Goal: Transaction & Acquisition: Purchase product/service

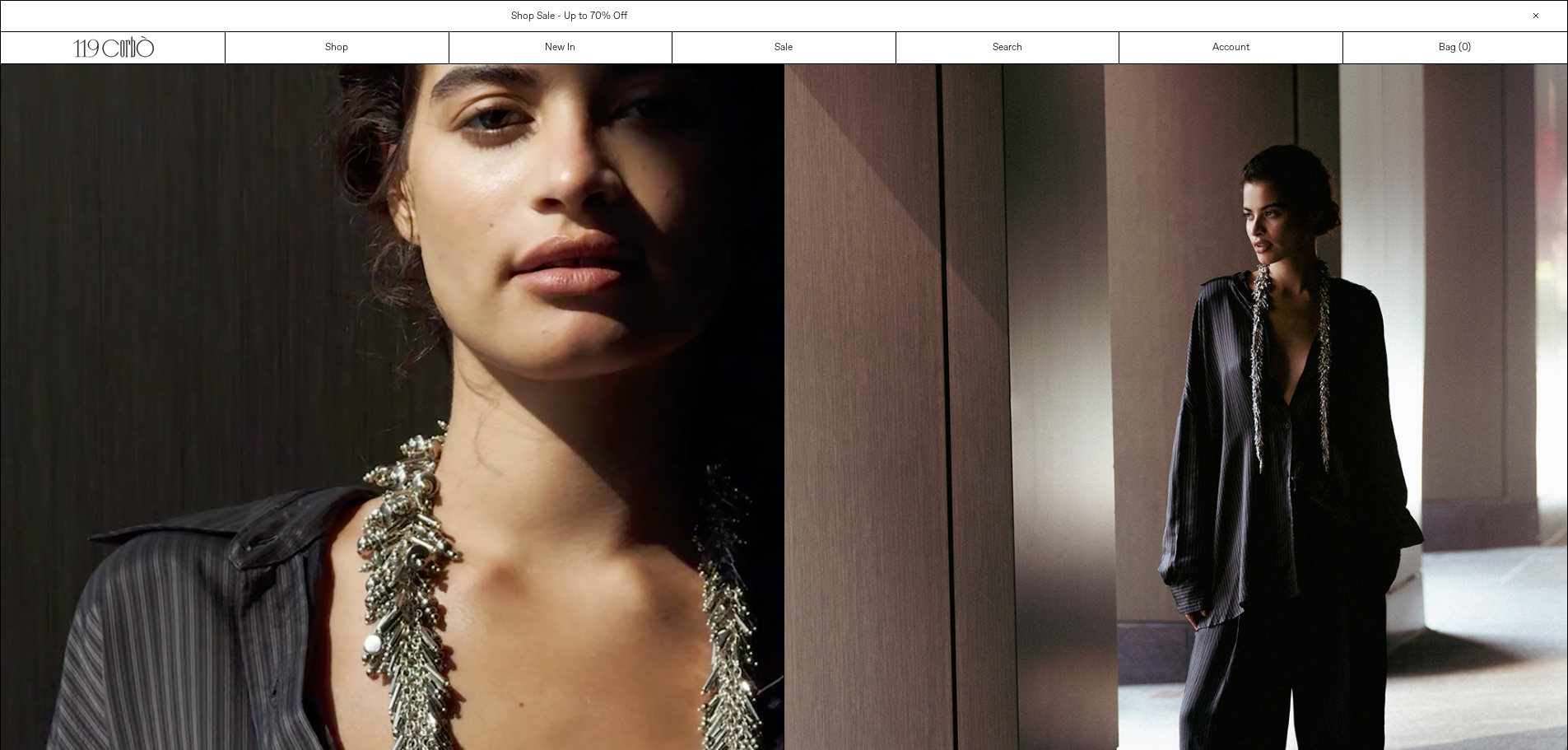
click at [578, 20] on span "Shop Sale - Up to 70% Off" at bounding box center [570, 16] width 116 height 14
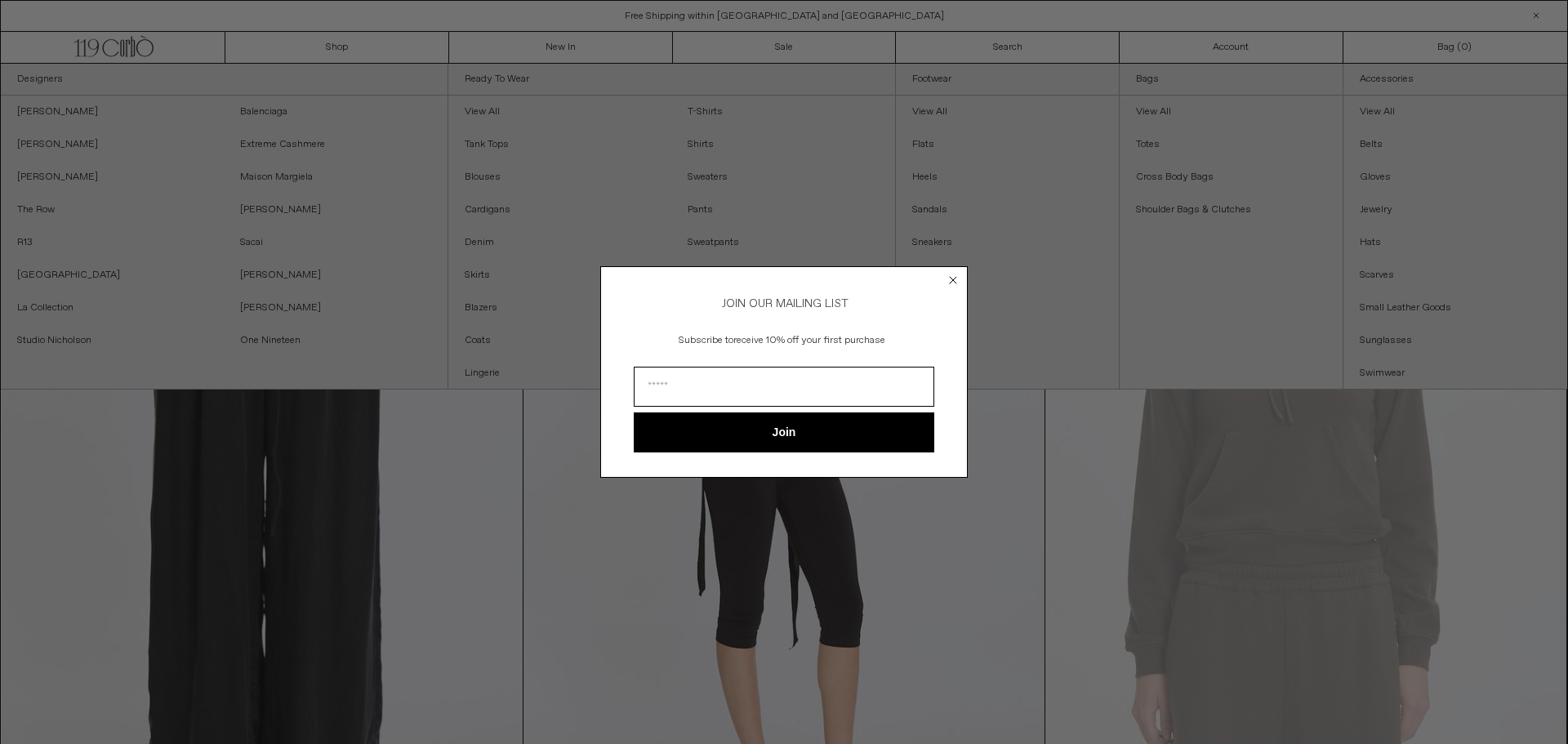
click at [952, 272] on circle "Close dialog" at bounding box center [953, 280] width 15 height 15
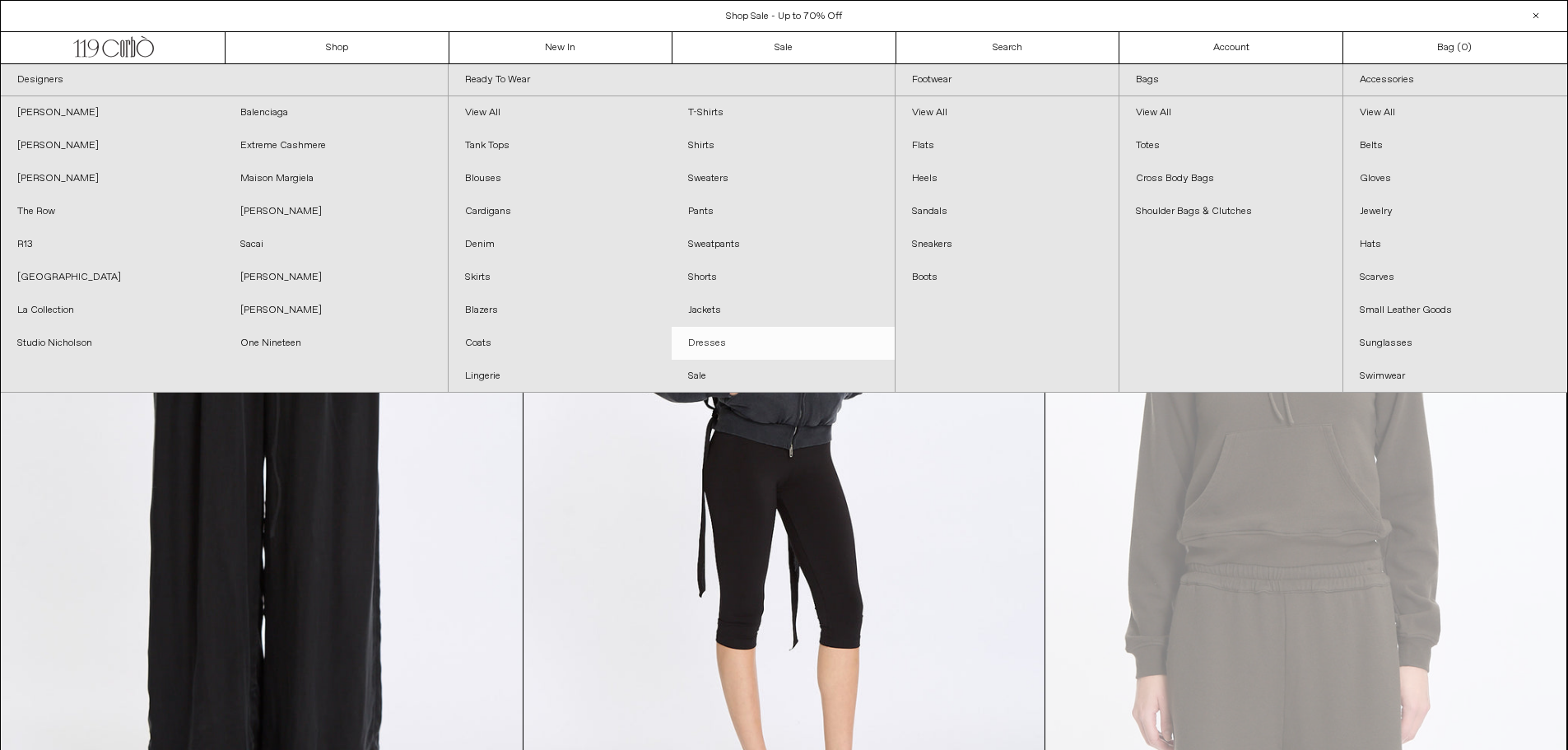
click at [710, 342] on link "Dresses" at bounding box center [783, 343] width 223 height 33
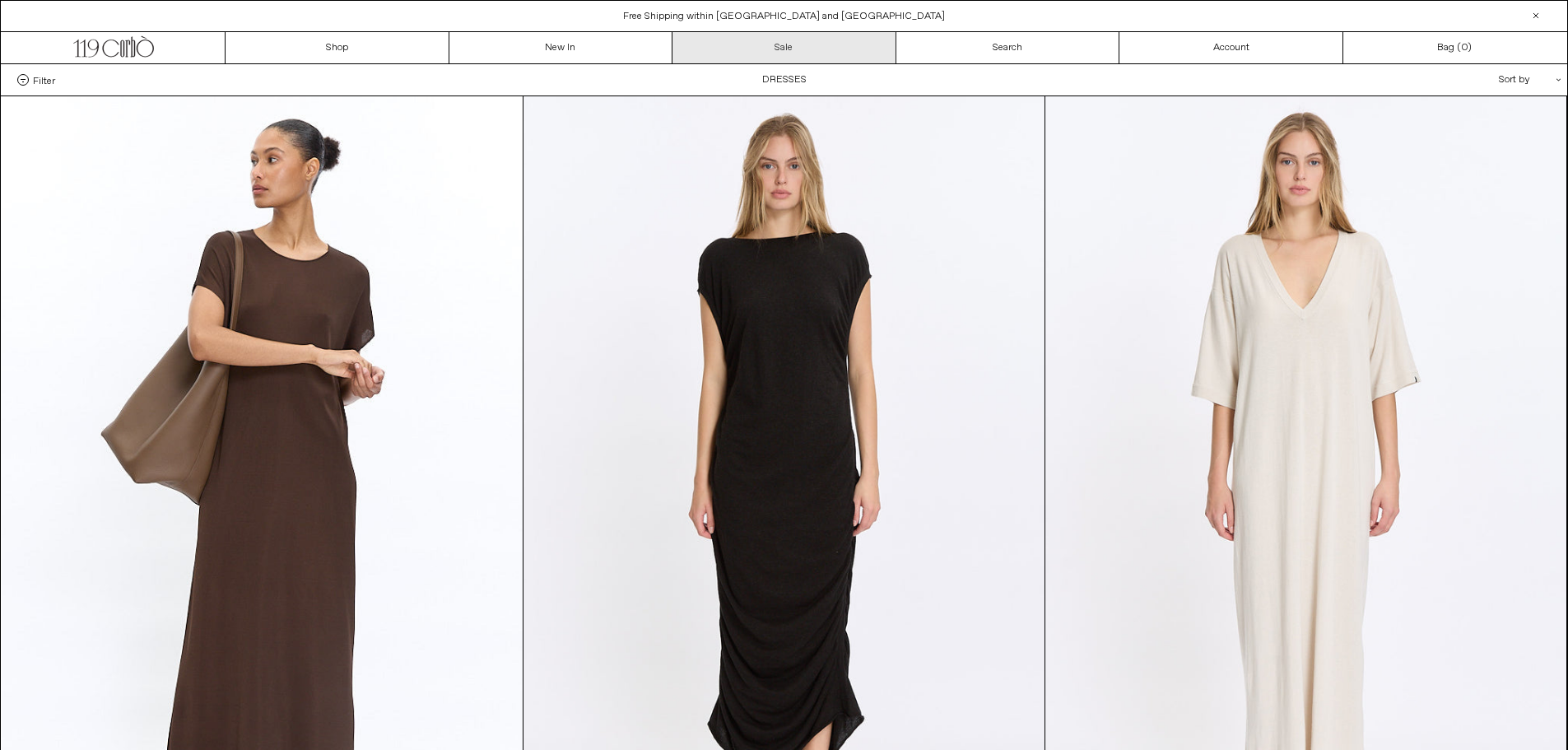
click at [813, 51] on link "Sale" at bounding box center [784, 48] width 224 height 31
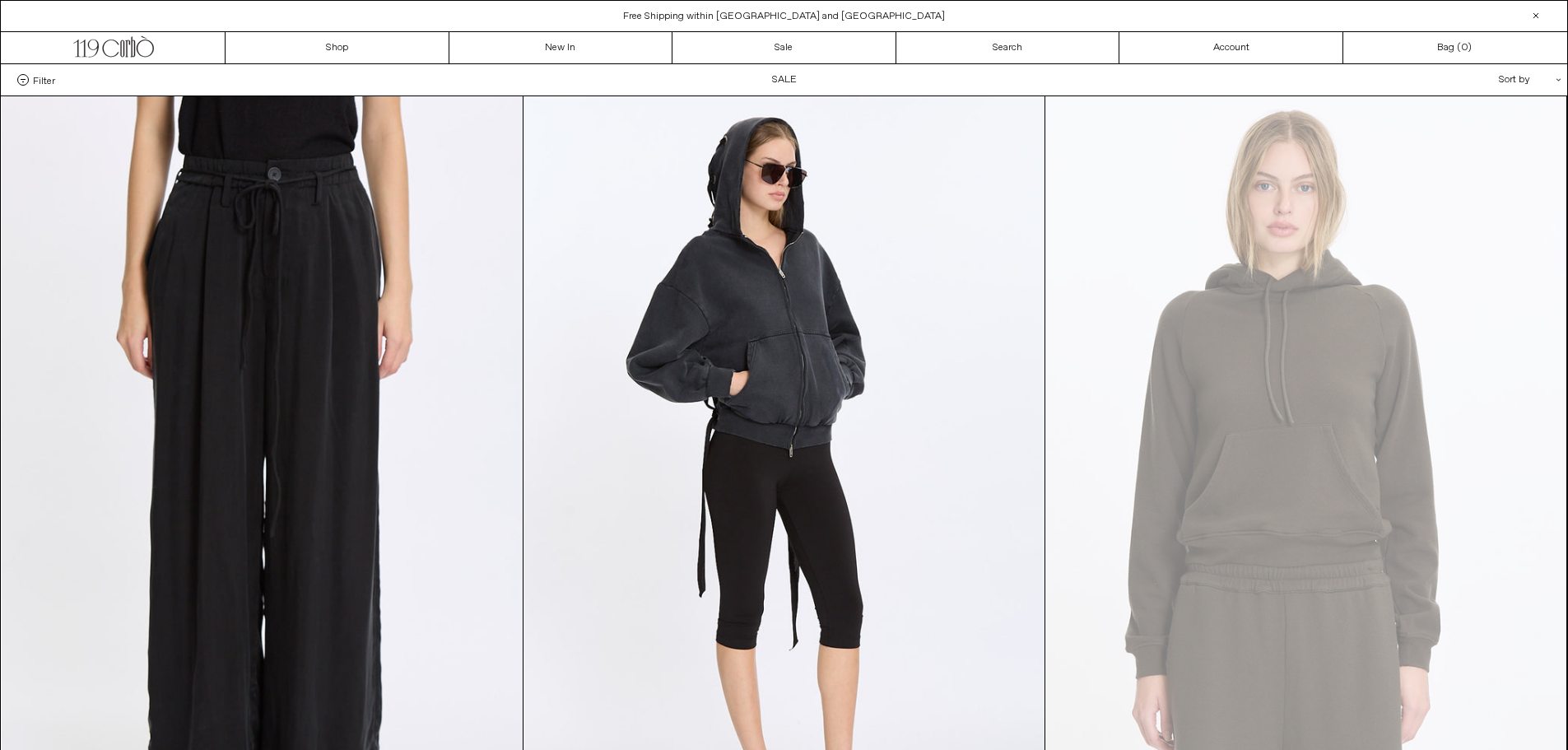
click at [1550, 78] on div "Sort by .cls-1{fill:#231f20}" at bounding box center [1477, 80] width 148 height 31
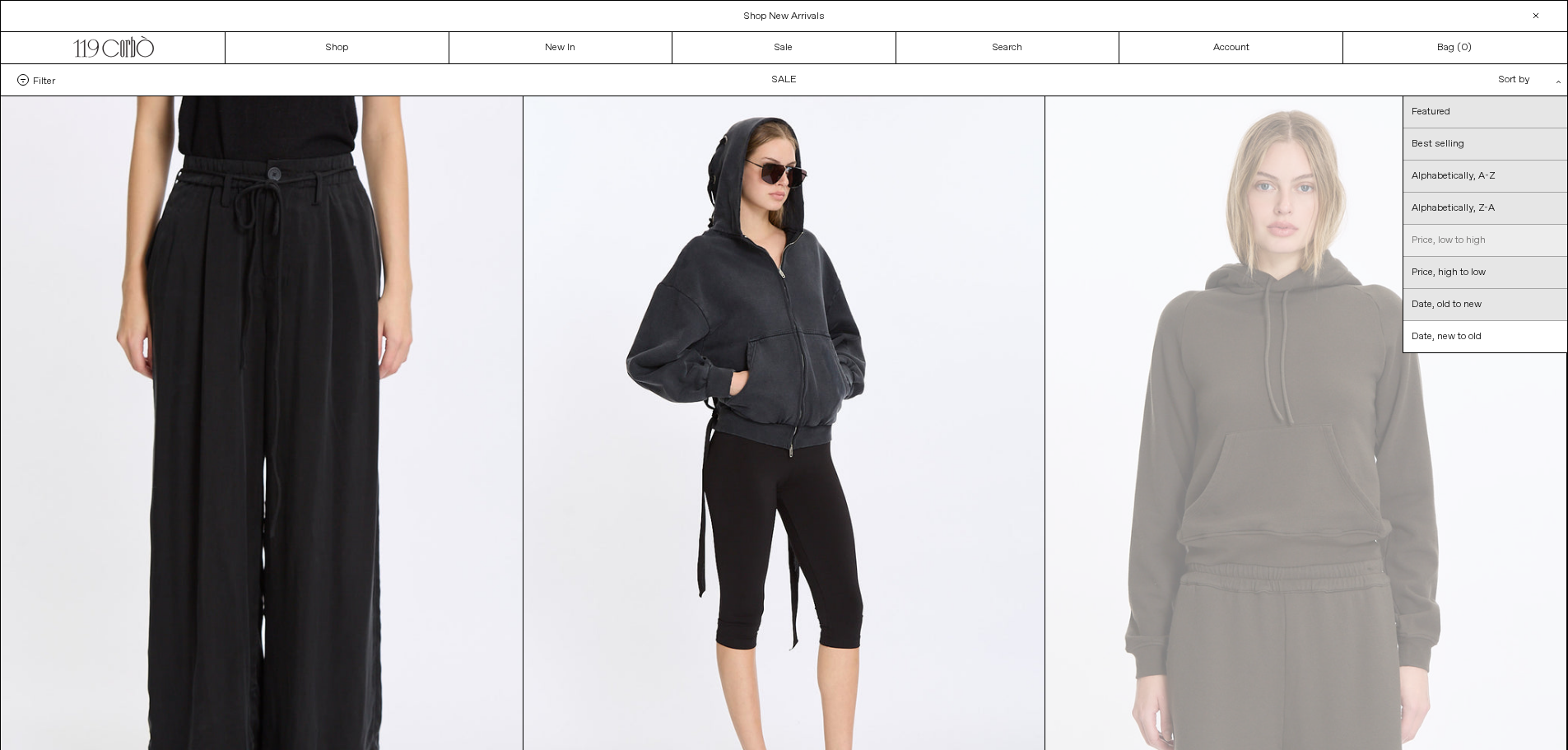
click at [1467, 243] on link "Price, low to high" at bounding box center [1485, 241] width 164 height 32
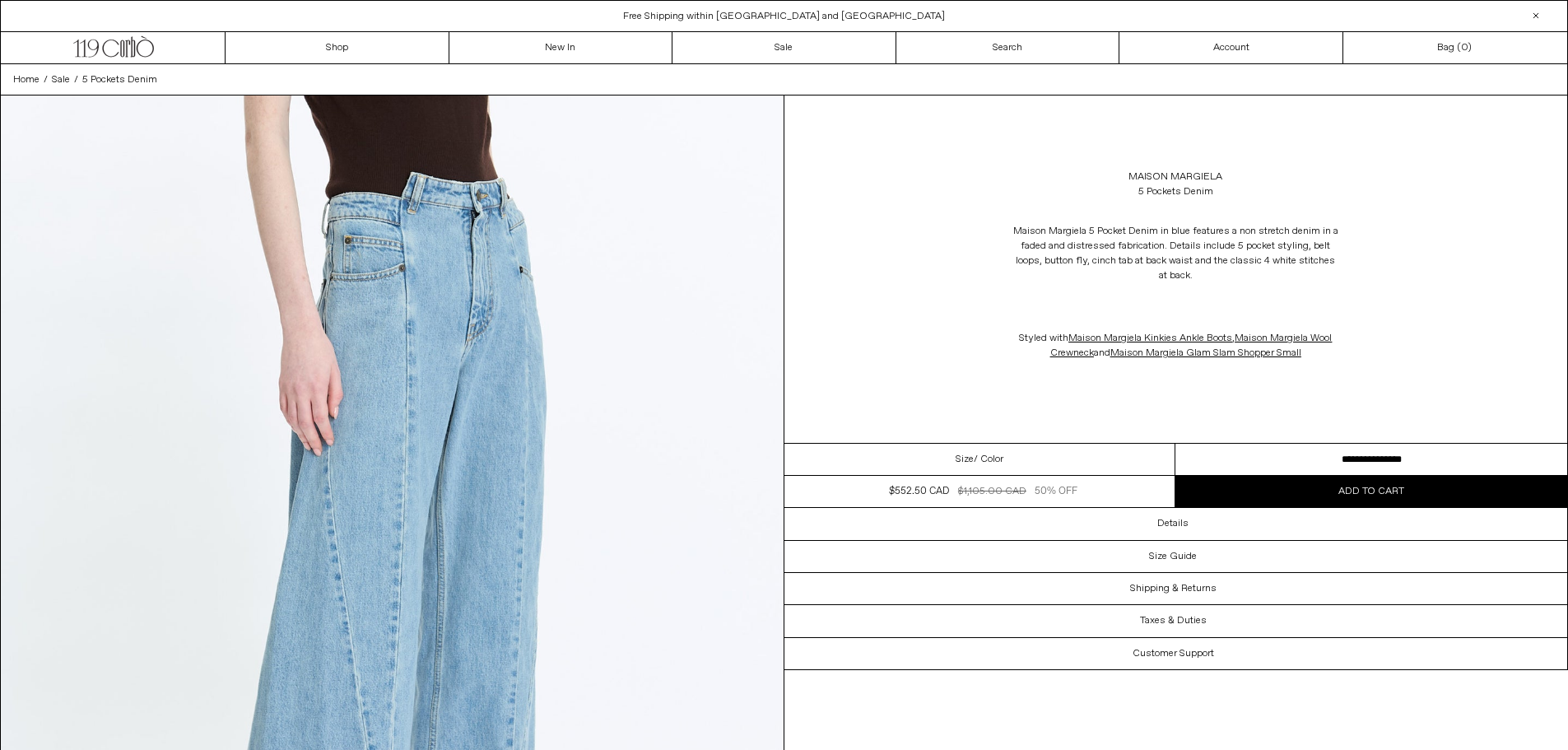
click at [1349, 450] on select "**********" at bounding box center [1371, 459] width 392 height 32
click at [1442, 328] on div "Maison Margiela 5 Pocket Denim in blue features a non stretch denim in a faded …" at bounding box center [1176, 292] width 784 height 170
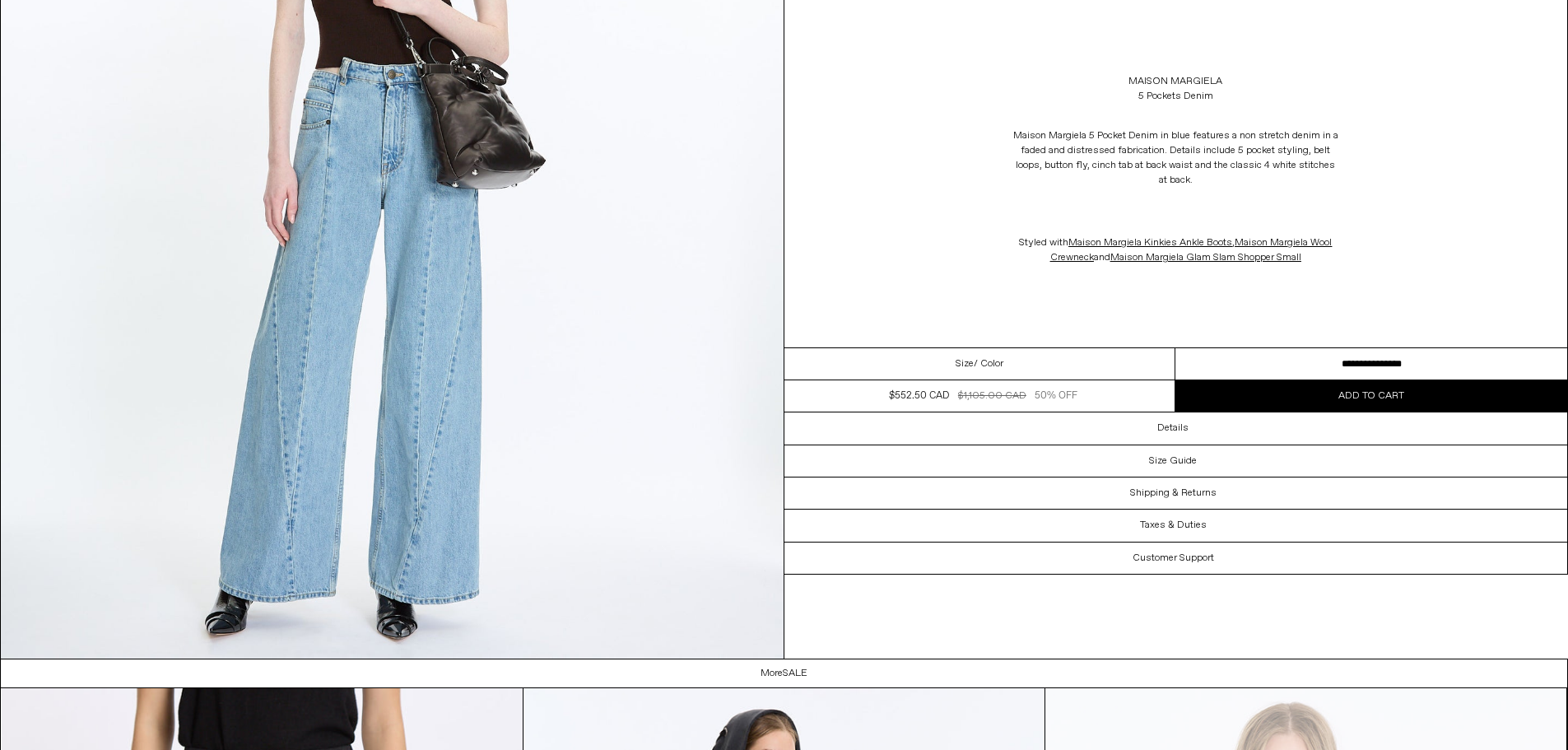
scroll to position [3375, 0]
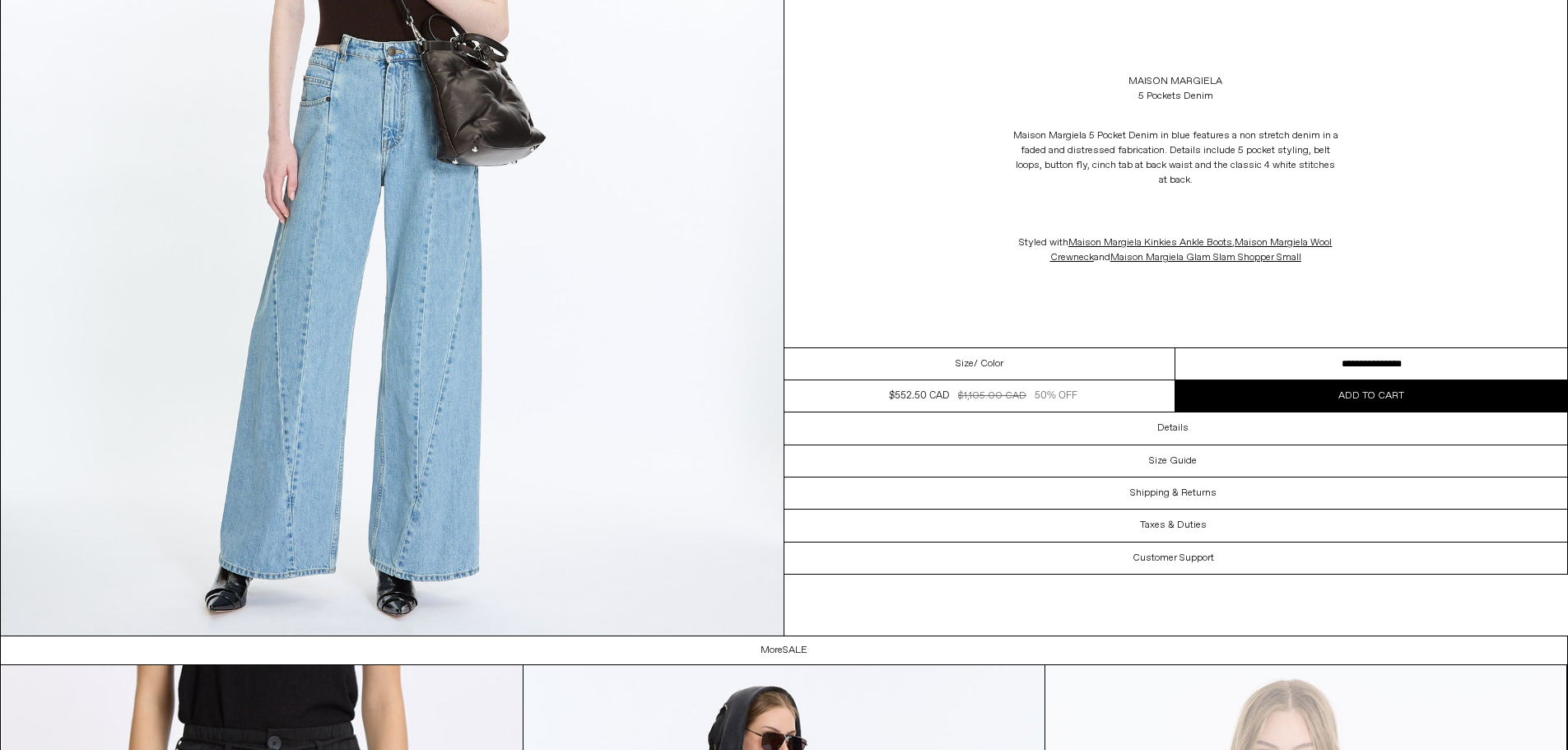
click at [1331, 361] on select "**********" at bounding box center [1371, 364] width 392 height 32
click at [1378, 292] on div "Maison Margiela 5 Pockets Denim Maison Margiela 5 Pocket Denim in blue features…" at bounding box center [1176, 174] width 784 height 347
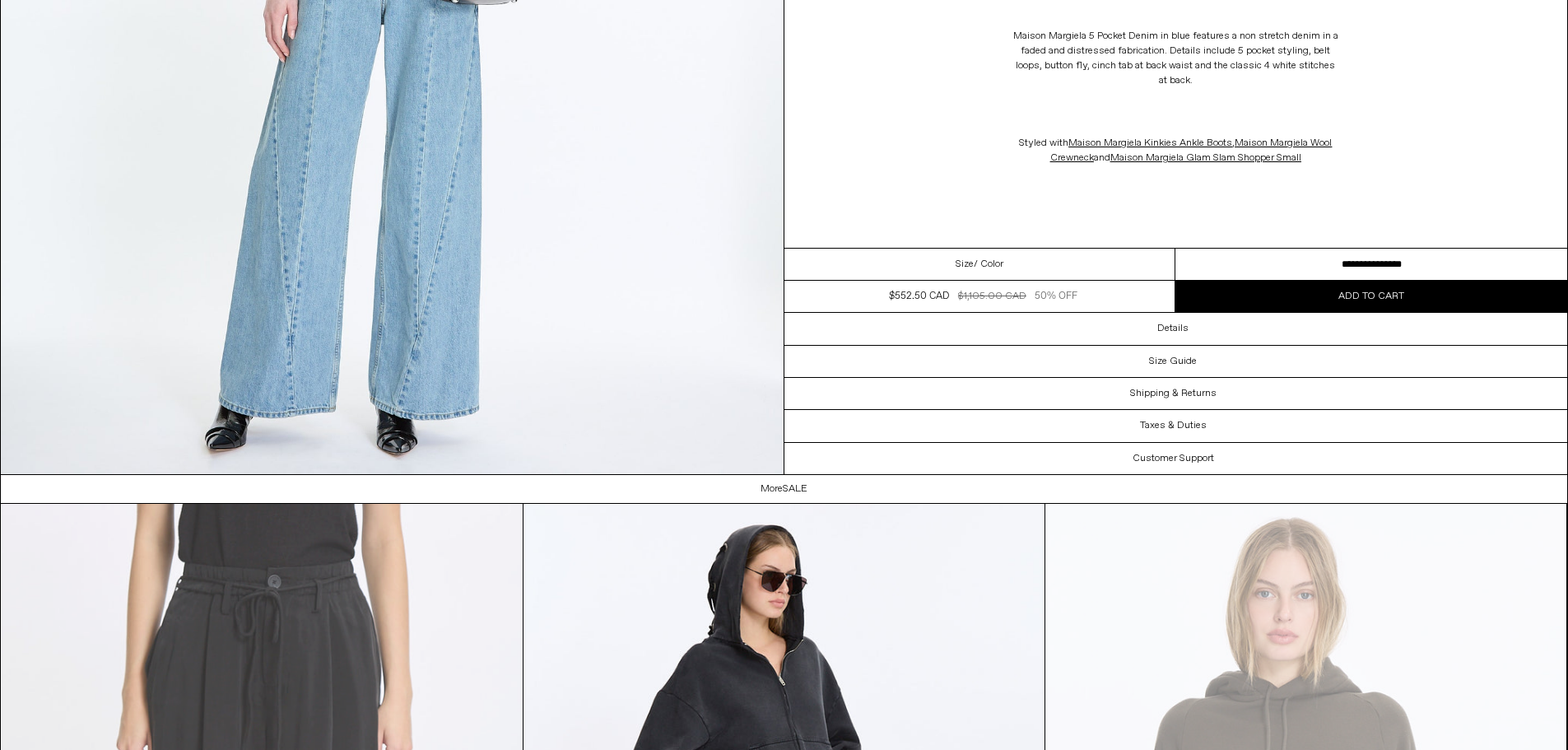
scroll to position [3868, 0]
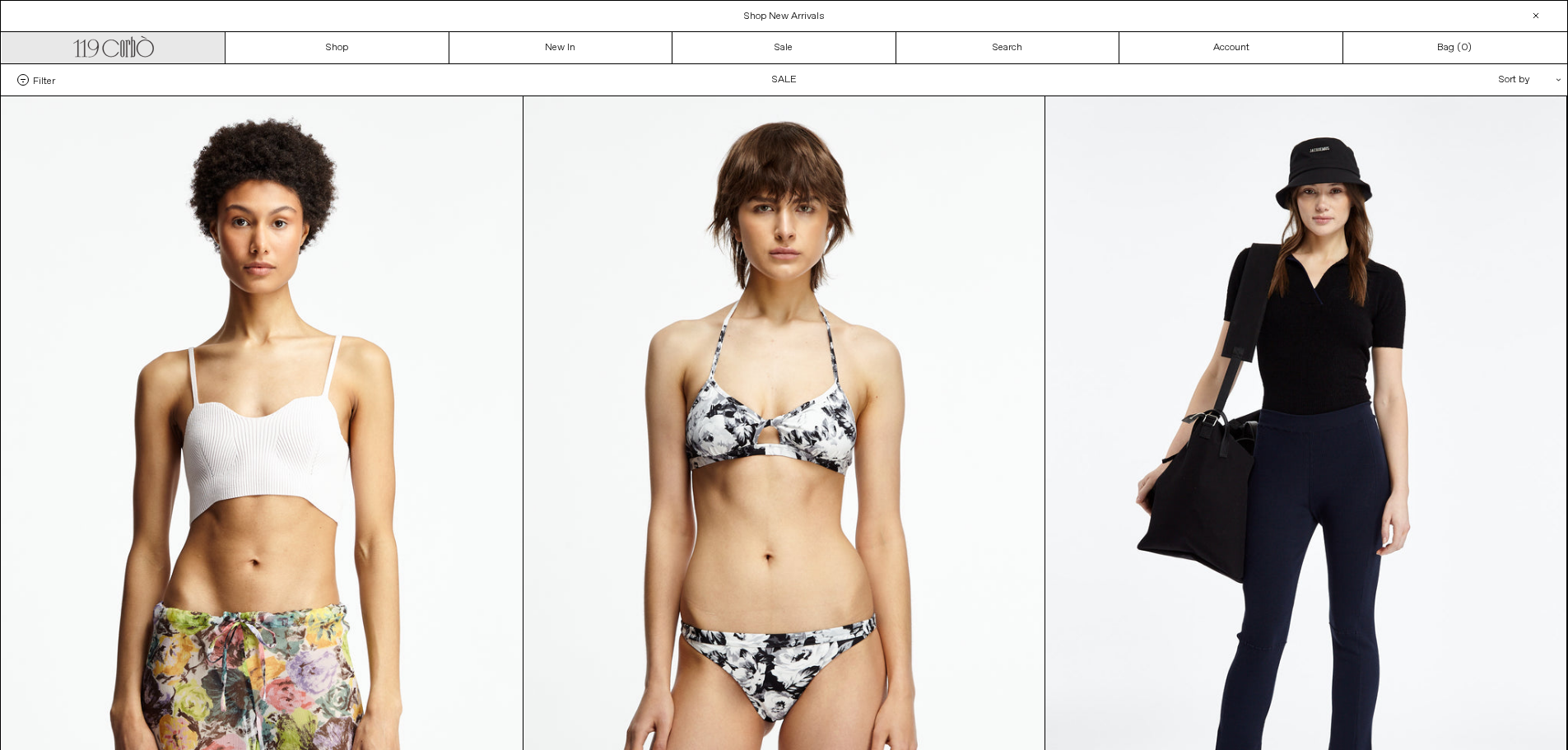
click at [133, 57] on link ".cls-1, .cls-2 { fill: #231f20; stroke: #231f20; stroke-miterlimit: 10; stroke-…" at bounding box center [114, 48] width 224 height 31
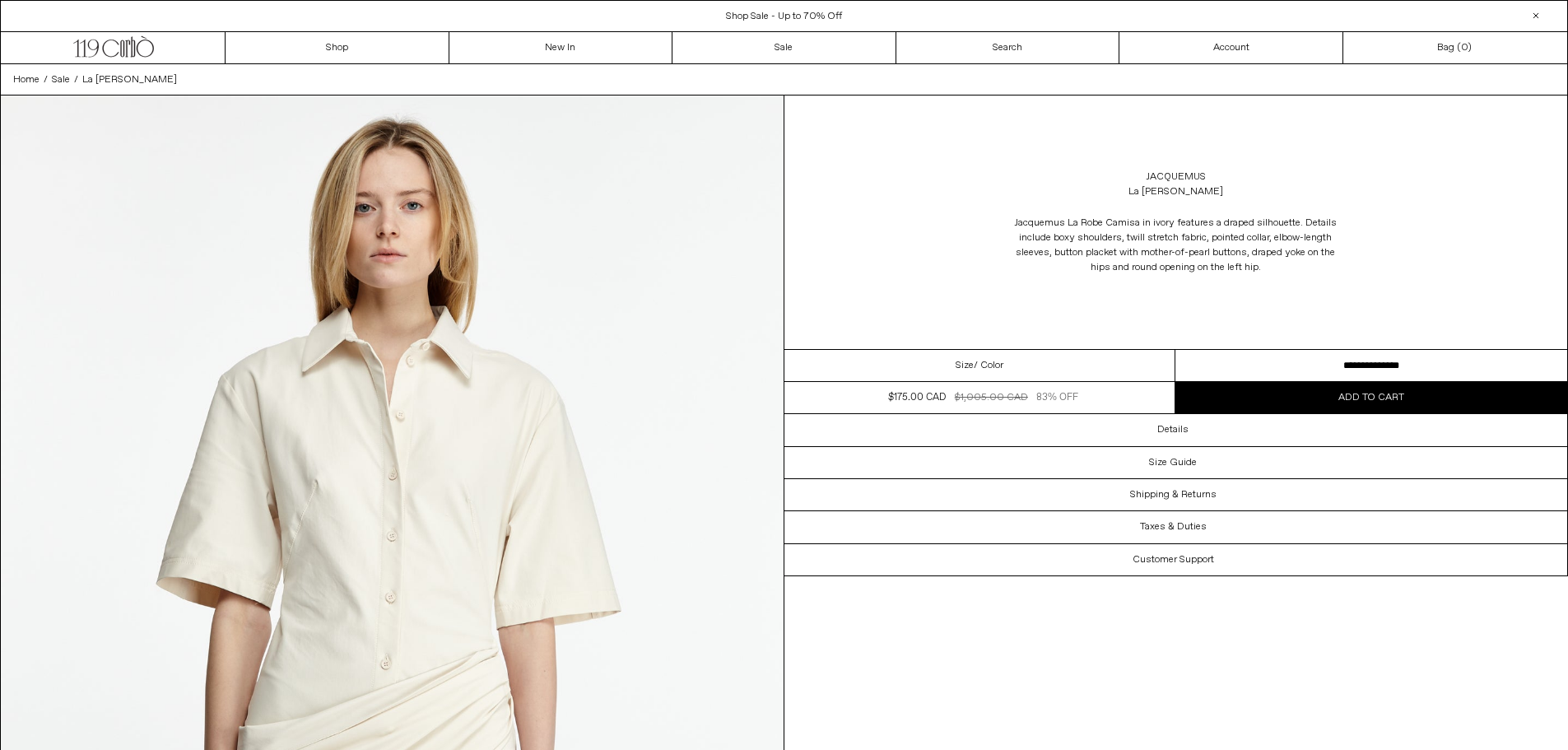
click at [1371, 361] on select "**********" at bounding box center [1371, 366] width 392 height 32
click at [1441, 279] on div "Jacquemus La Robe Camisa in ivory features a draped silhouette. Details include…" at bounding box center [1176, 245] width 784 height 76
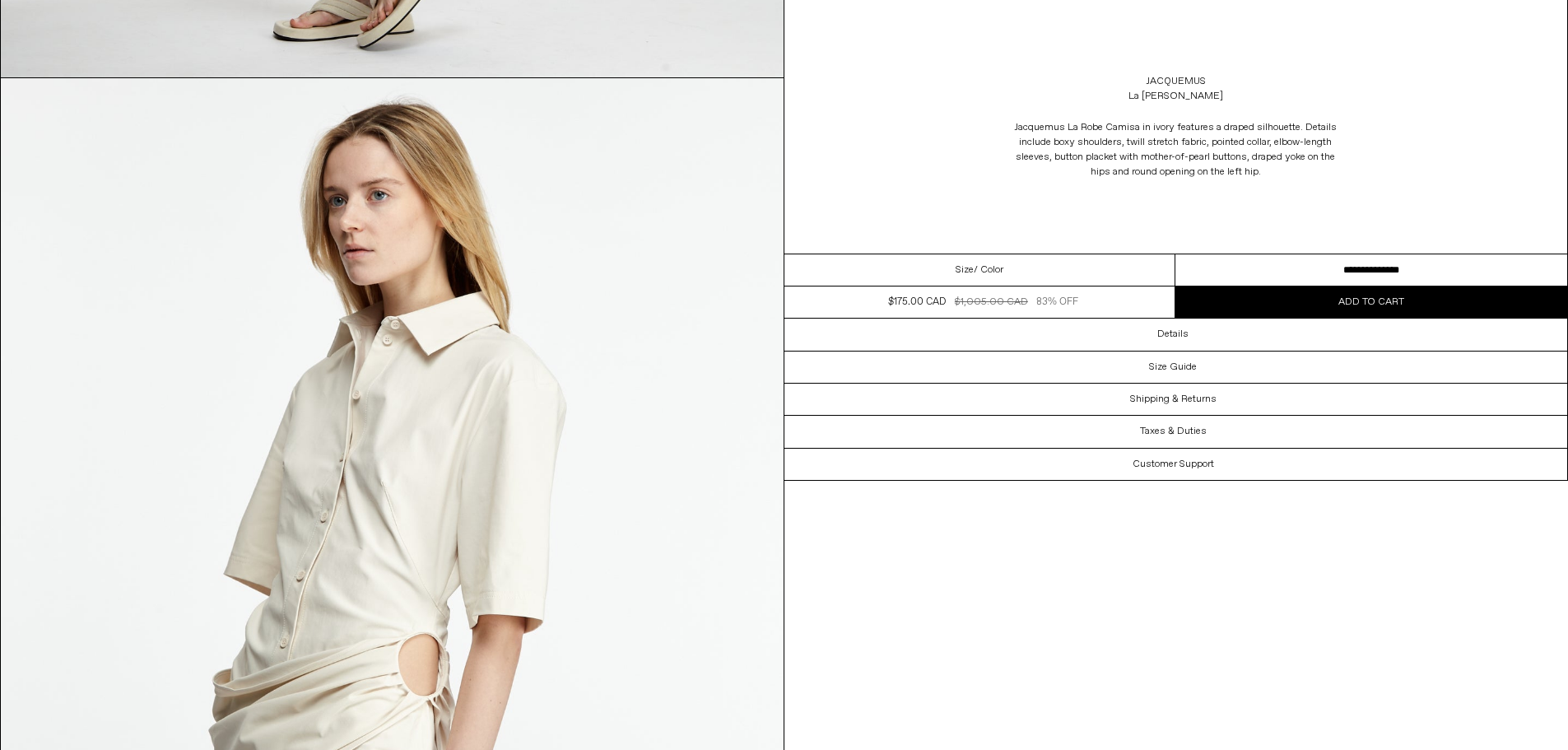
scroll to position [1975, 0]
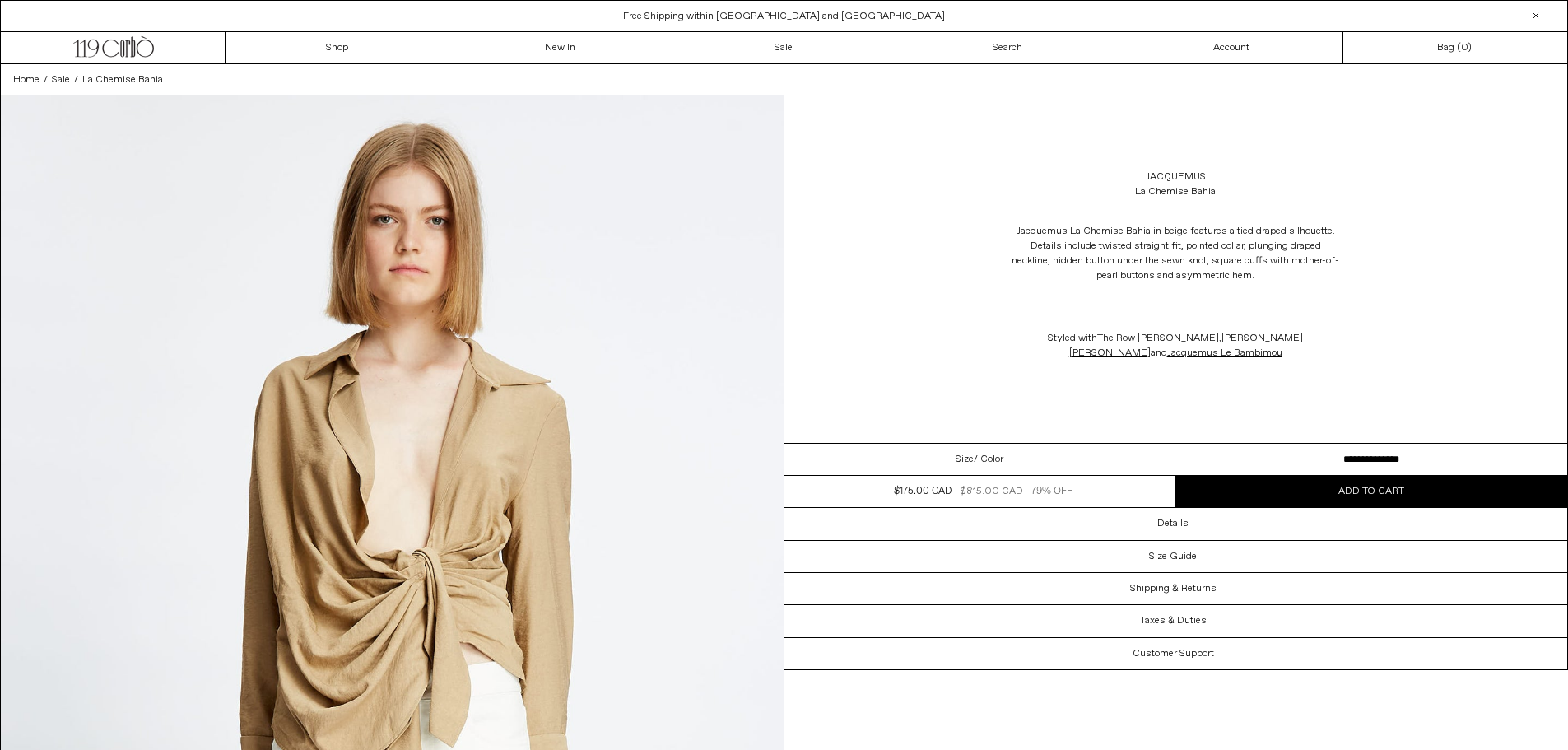
click at [1319, 453] on select "**********" at bounding box center [1371, 459] width 392 height 32
click at [1342, 362] on div "Jacquemus La Chemise Bahia in beige features a tied draped silhouette. Details …" at bounding box center [1176, 292] width 784 height 170
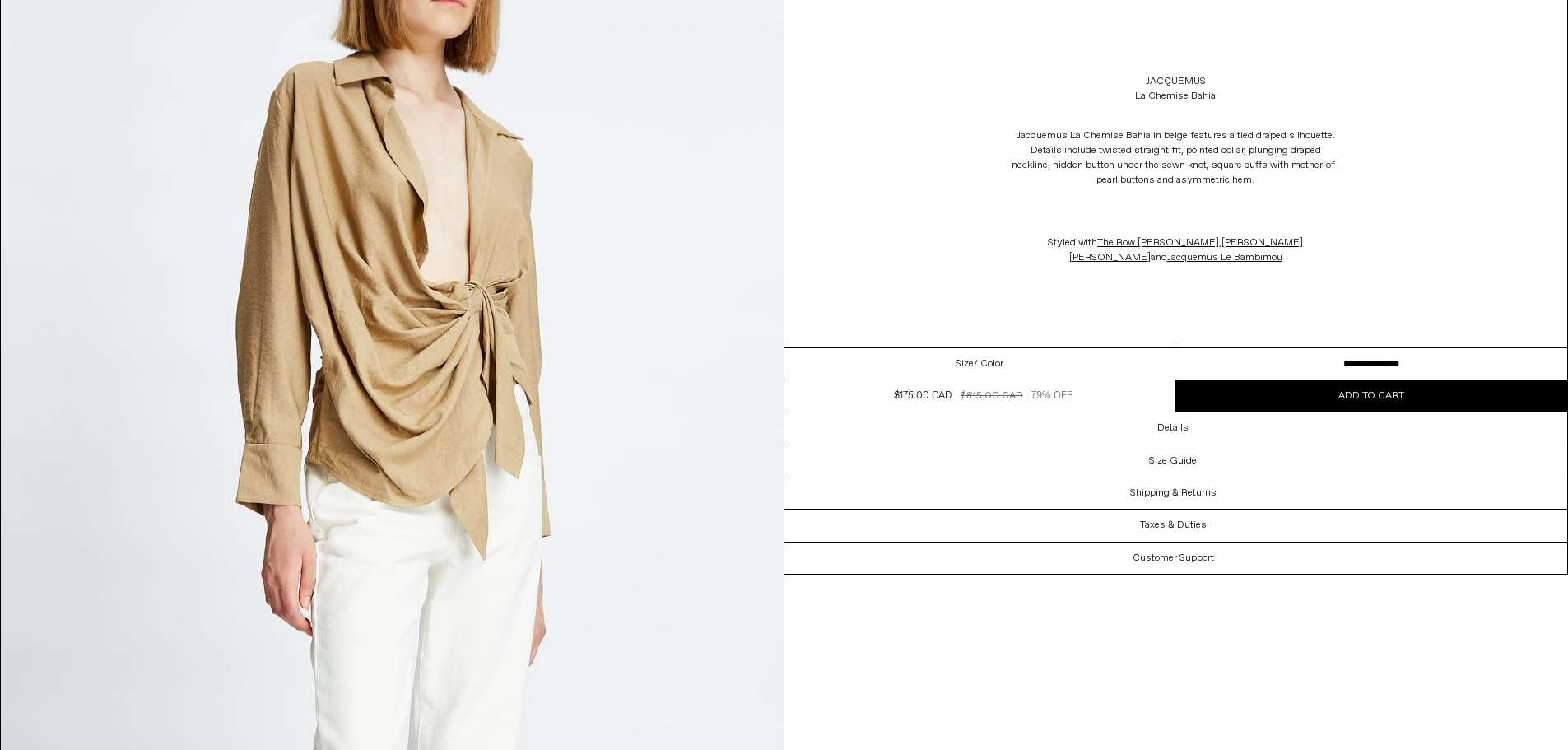
scroll to position [2798, 0]
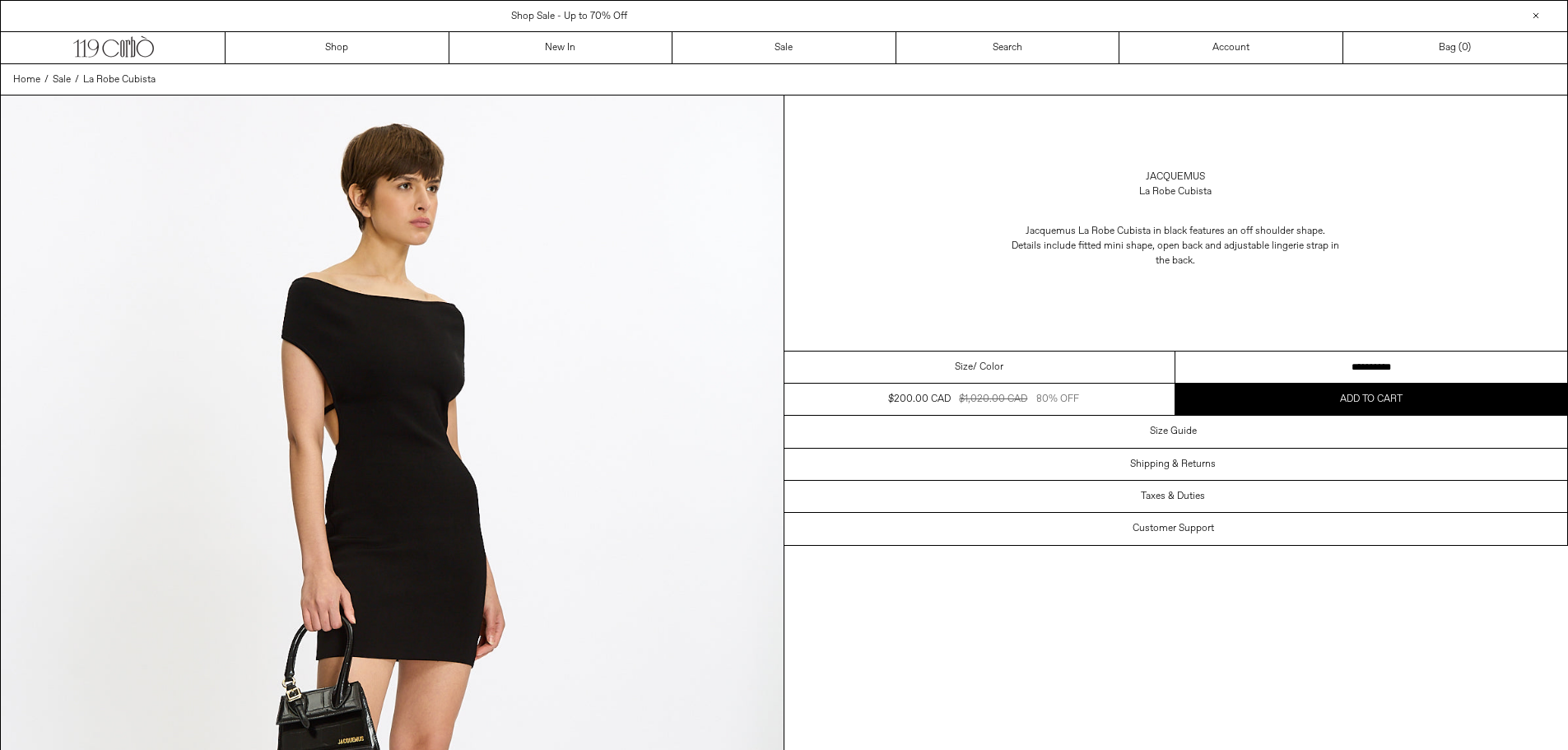
click at [1338, 353] on select "**********" at bounding box center [1371, 367] width 392 height 32
click at [1382, 399] on span "Add to cart" at bounding box center [1371, 400] width 66 height 14
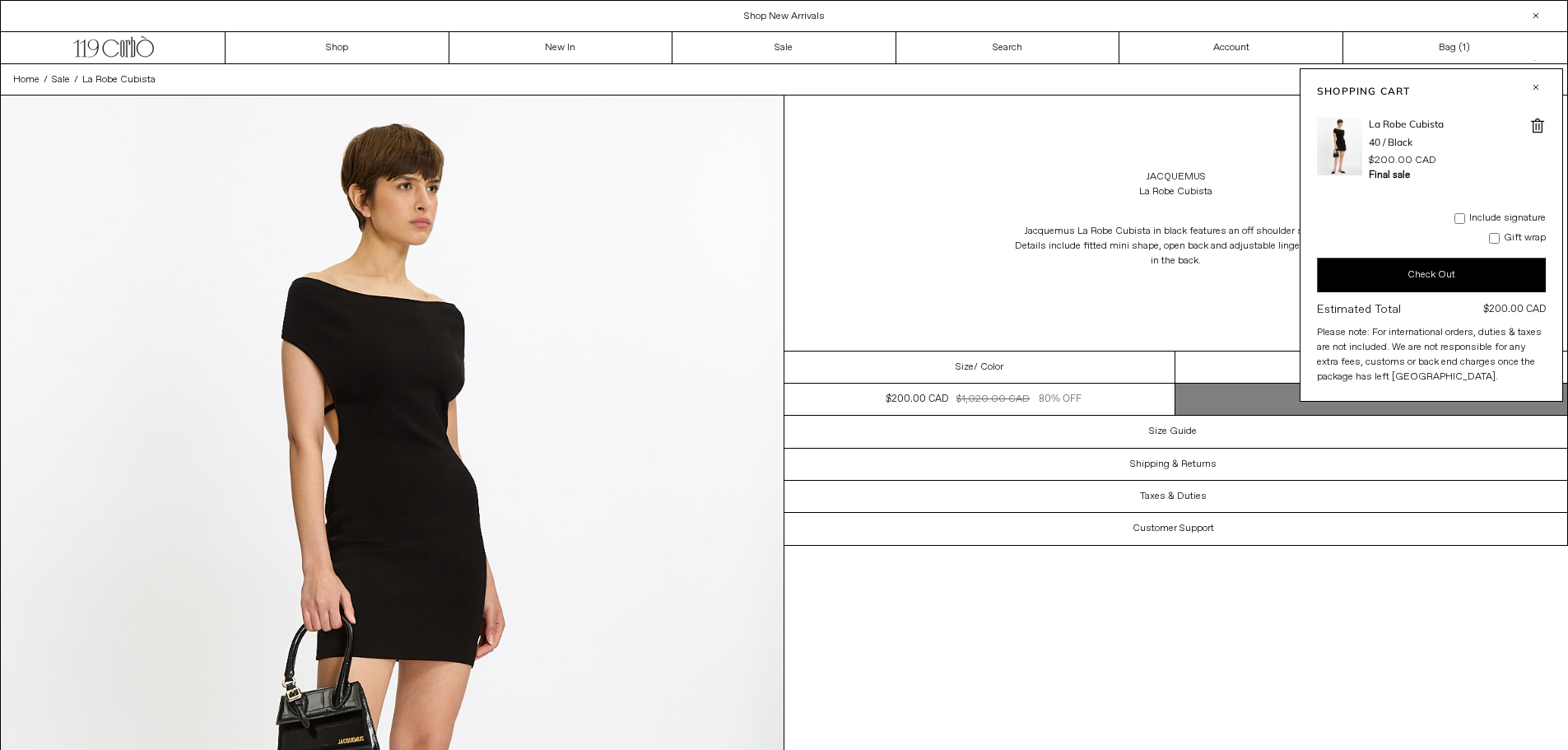
drag, startPoint x: 1291, startPoint y: 651, endPoint x: 1284, endPoint y: 643, distance: 10.6
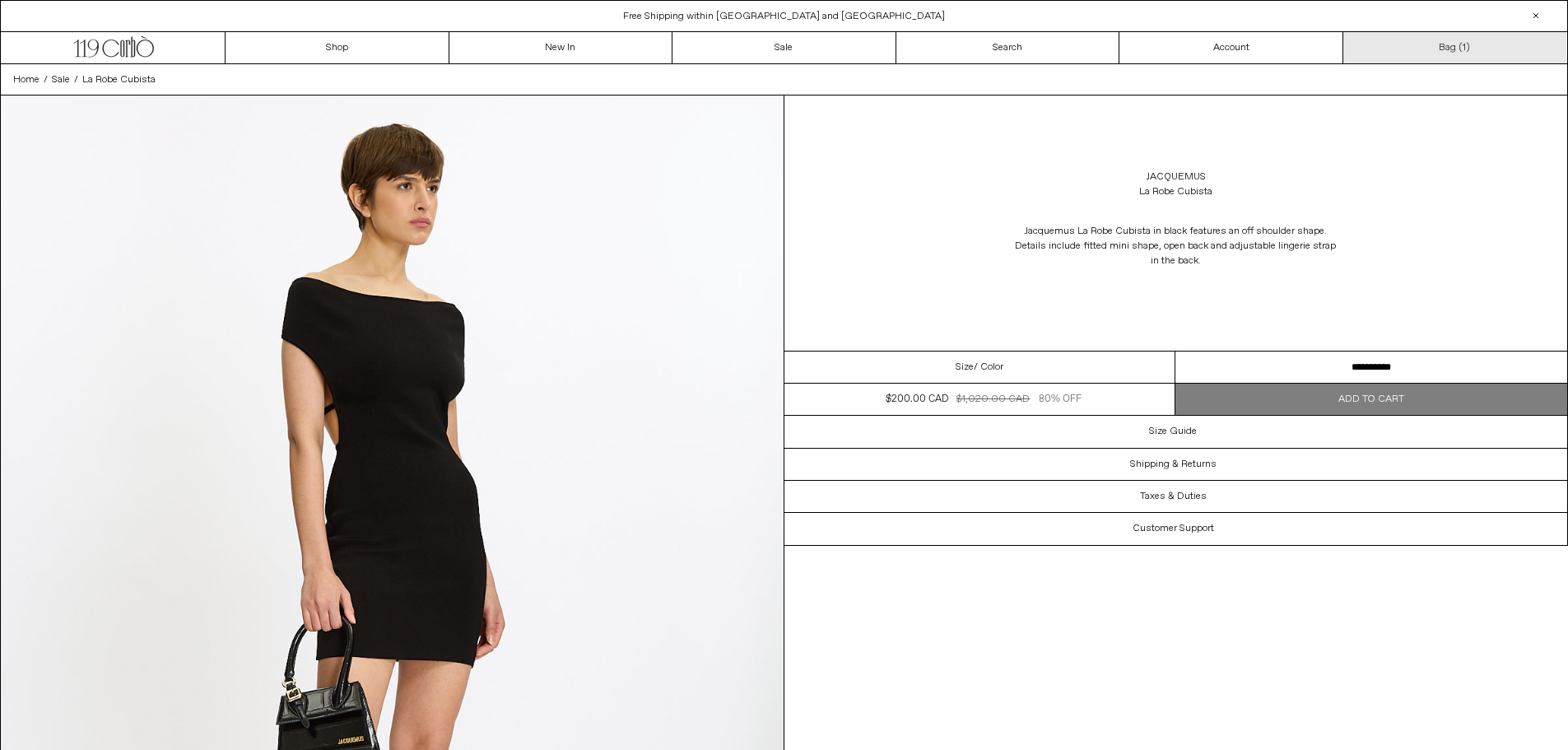
click at [1447, 50] on link "Bag ( 1 )" at bounding box center [1455, 48] width 224 height 31
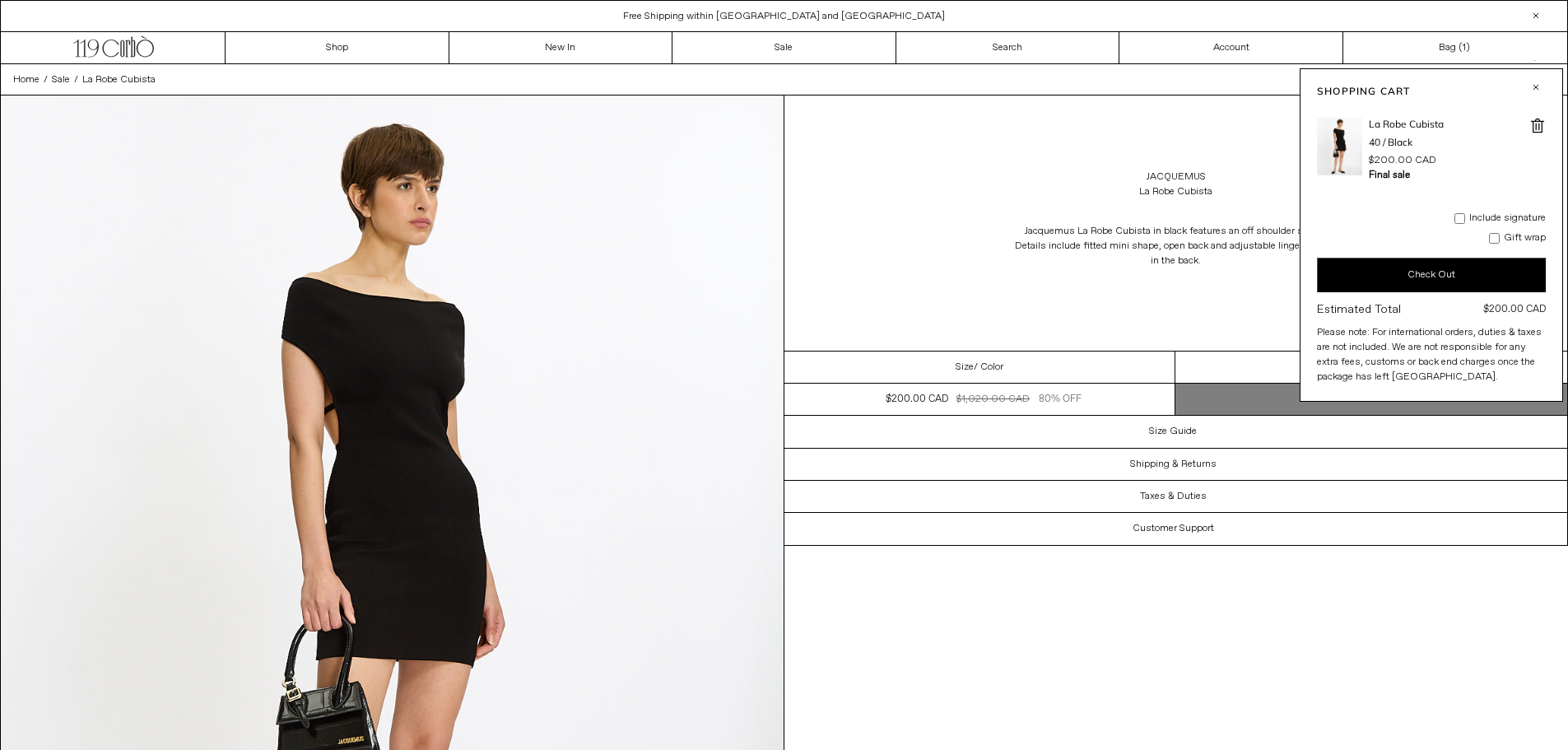
click at [1438, 271] on button "Check Out" at bounding box center [1431, 276] width 229 height 35
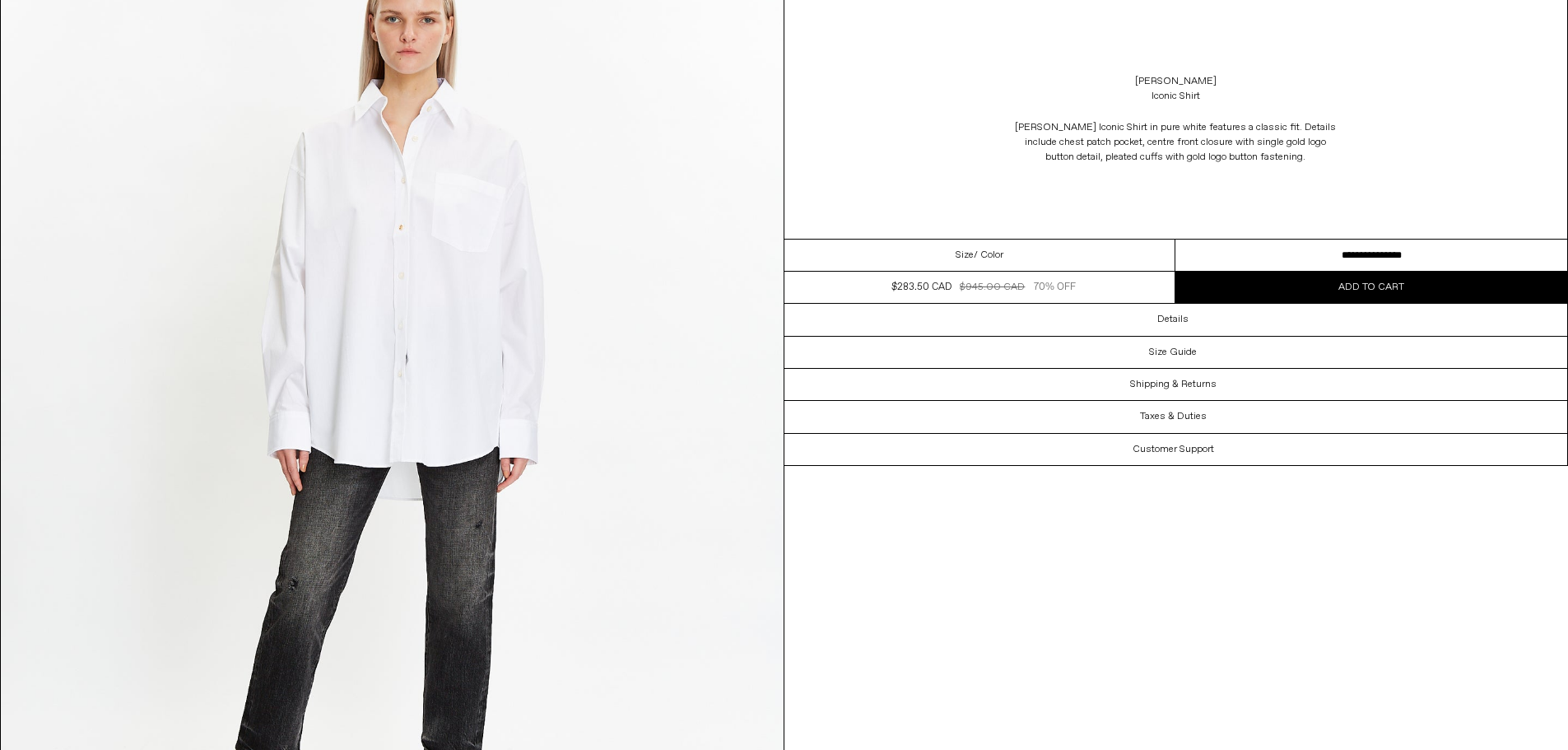
scroll to position [1153, 0]
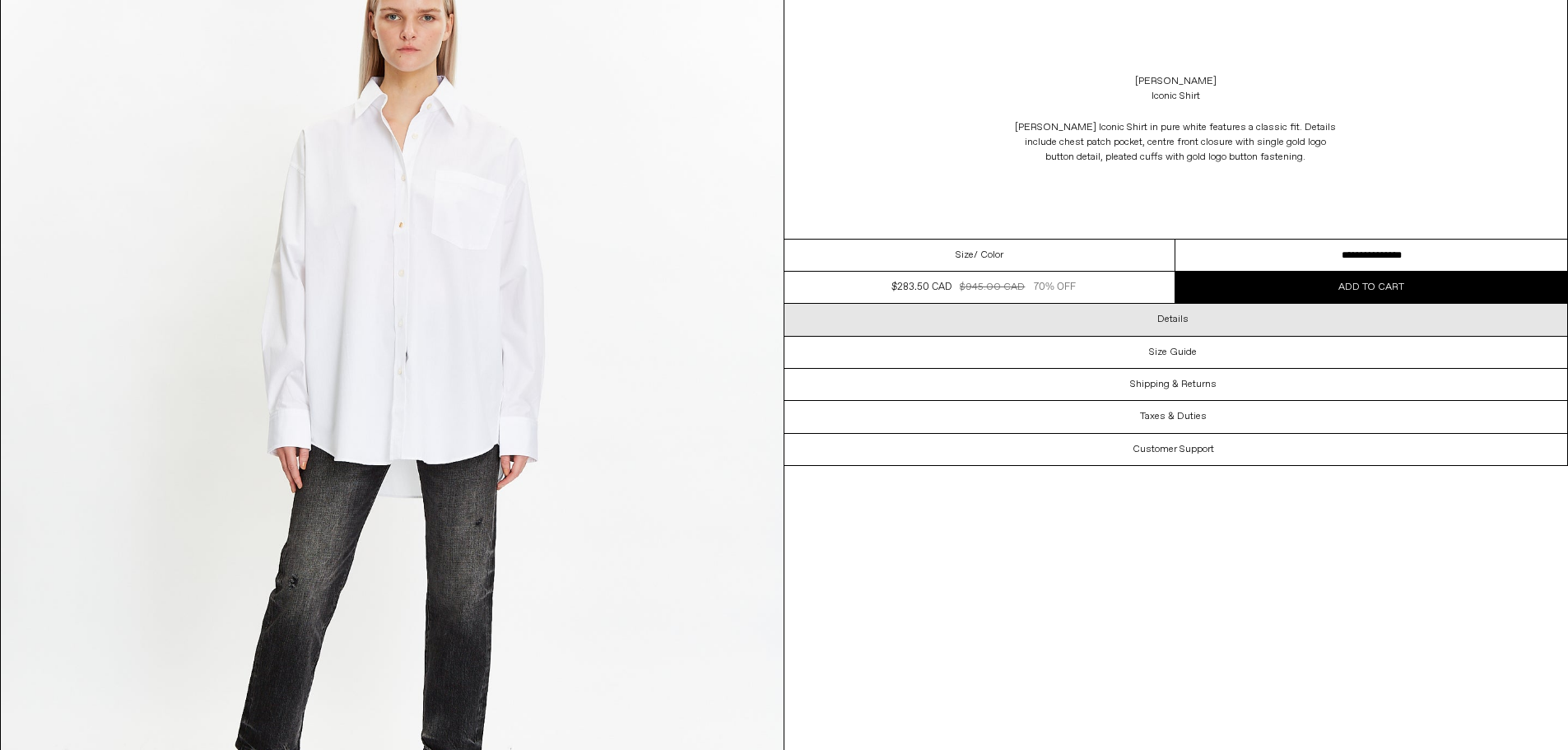
click at [1186, 326] on div "Details" at bounding box center [1176, 319] width 784 height 31
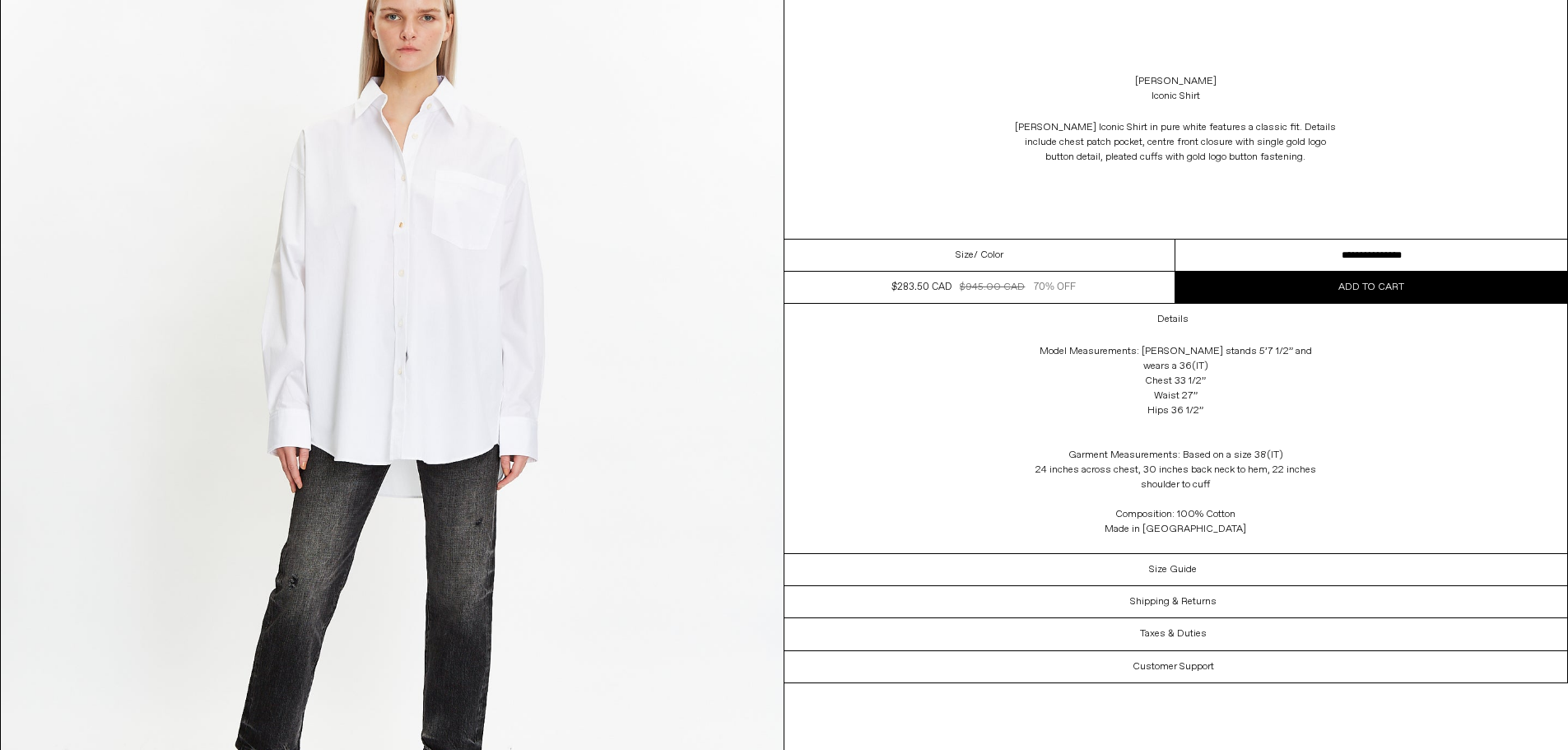
click at [1378, 251] on select "**********" at bounding box center [1371, 255] width 392 height 32
click at [1443, 479] on div "Details Model Measurements: Aleksandra stands 5’7 1/2” and wears a 36(IT) Chest…" at bounding box center [1176, 428] width 784 height 249
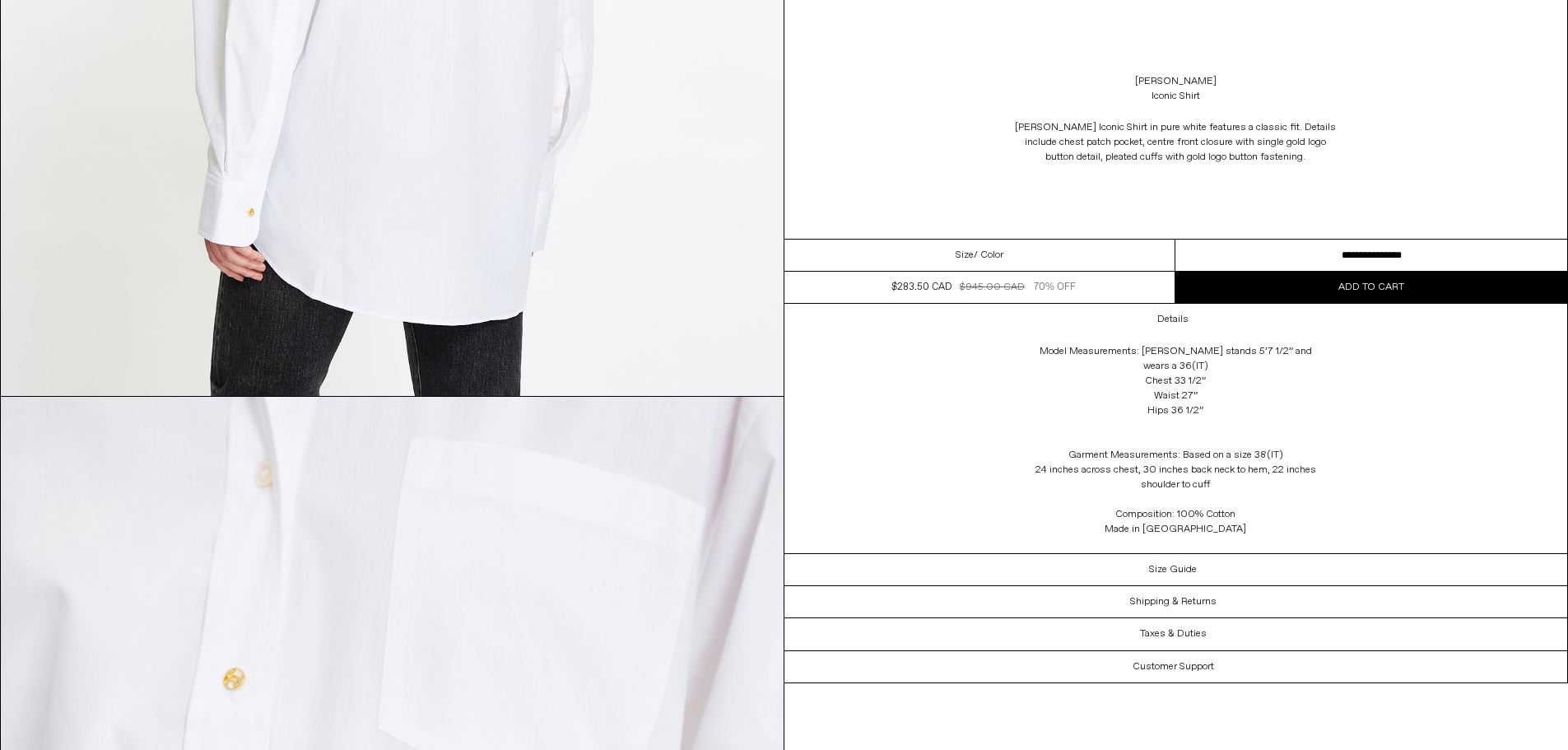
scroll to position [3864, 0]
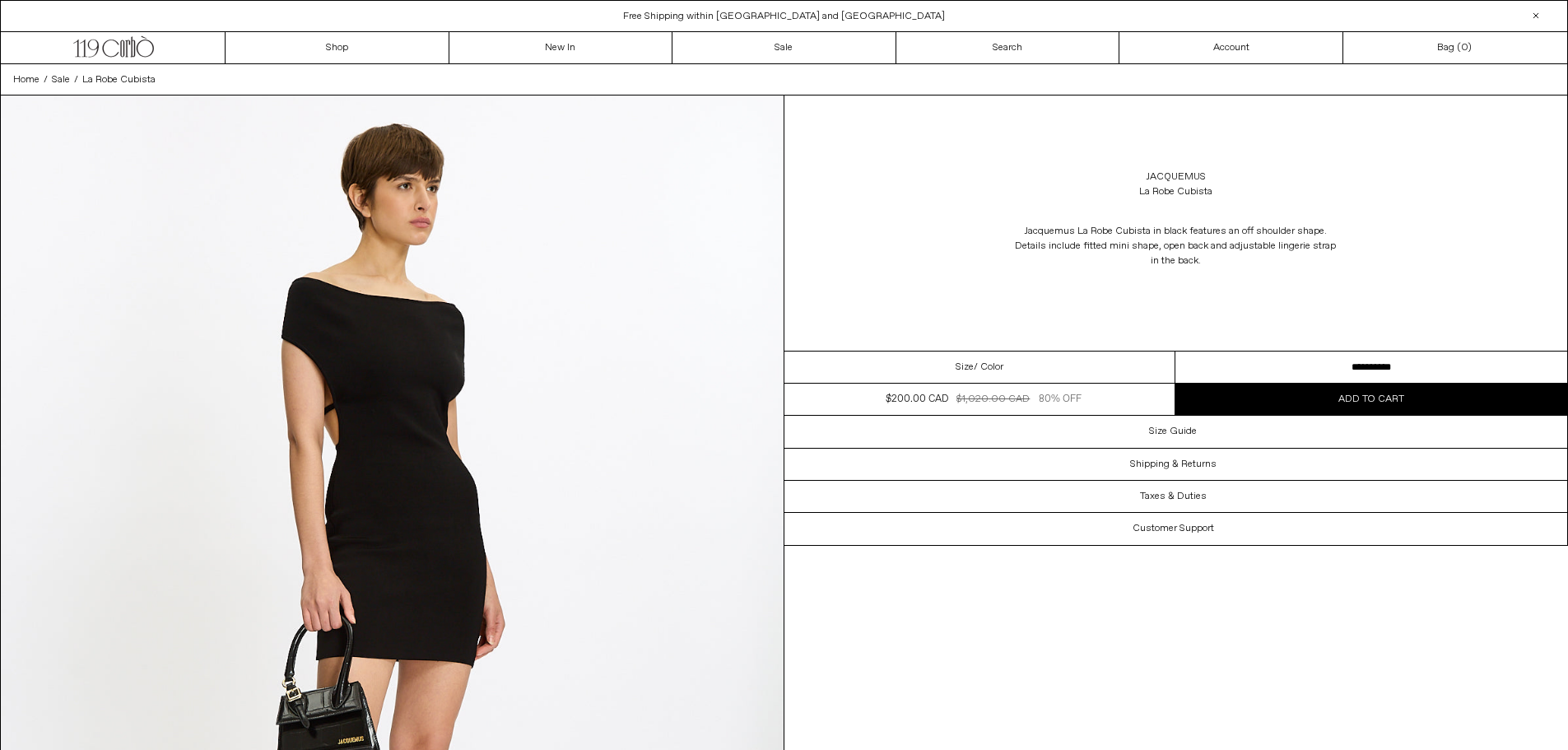
click at [1532, 7] on div at bounding box center [1536, 16] width 19 height 19
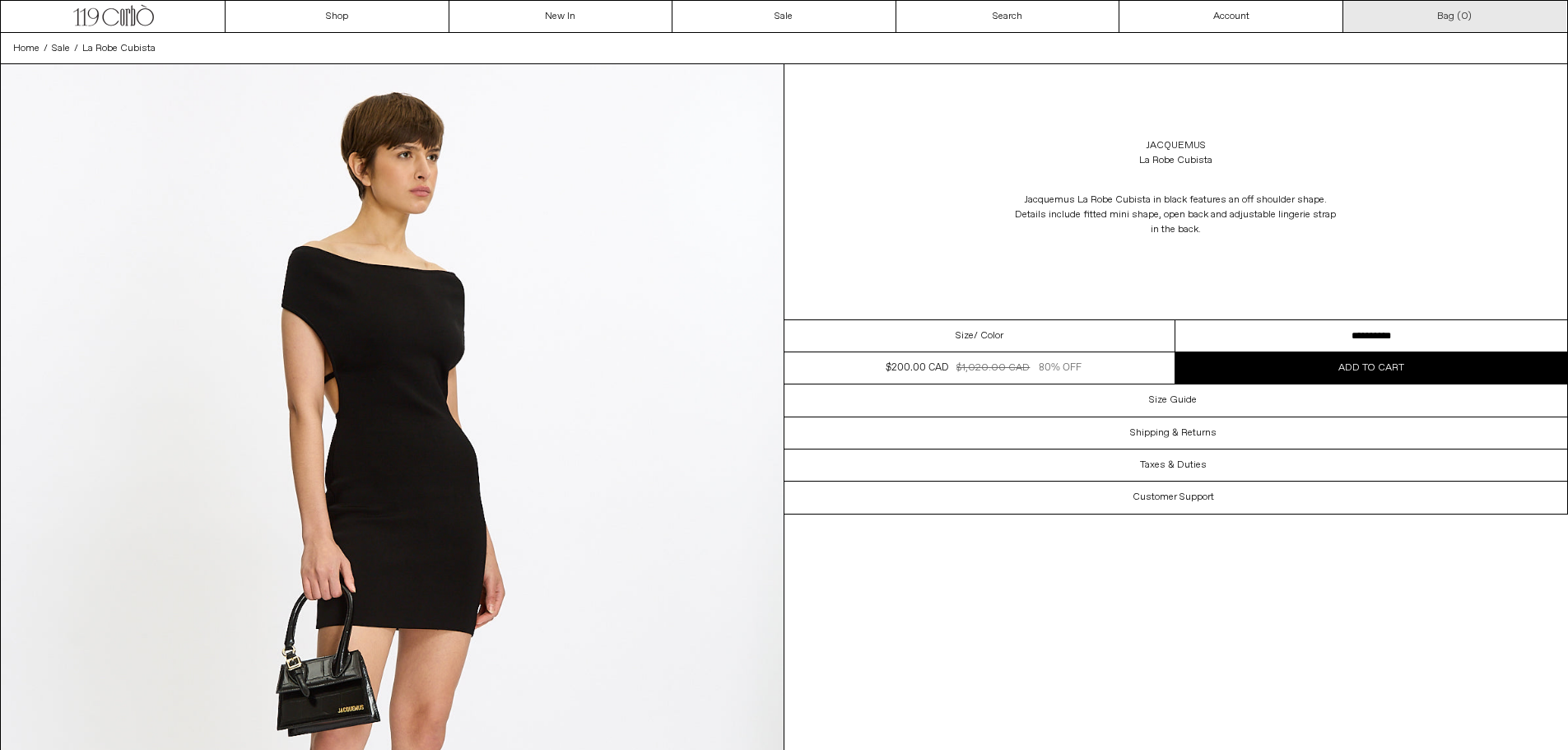
click at [1454, 20] on link "Bag ( 0 )" at bounding box center [1455, 16] width 224 height 31
click at [1366, 367] on span "Add to cart" at bounding box center [1371, 368] width 66 height 14
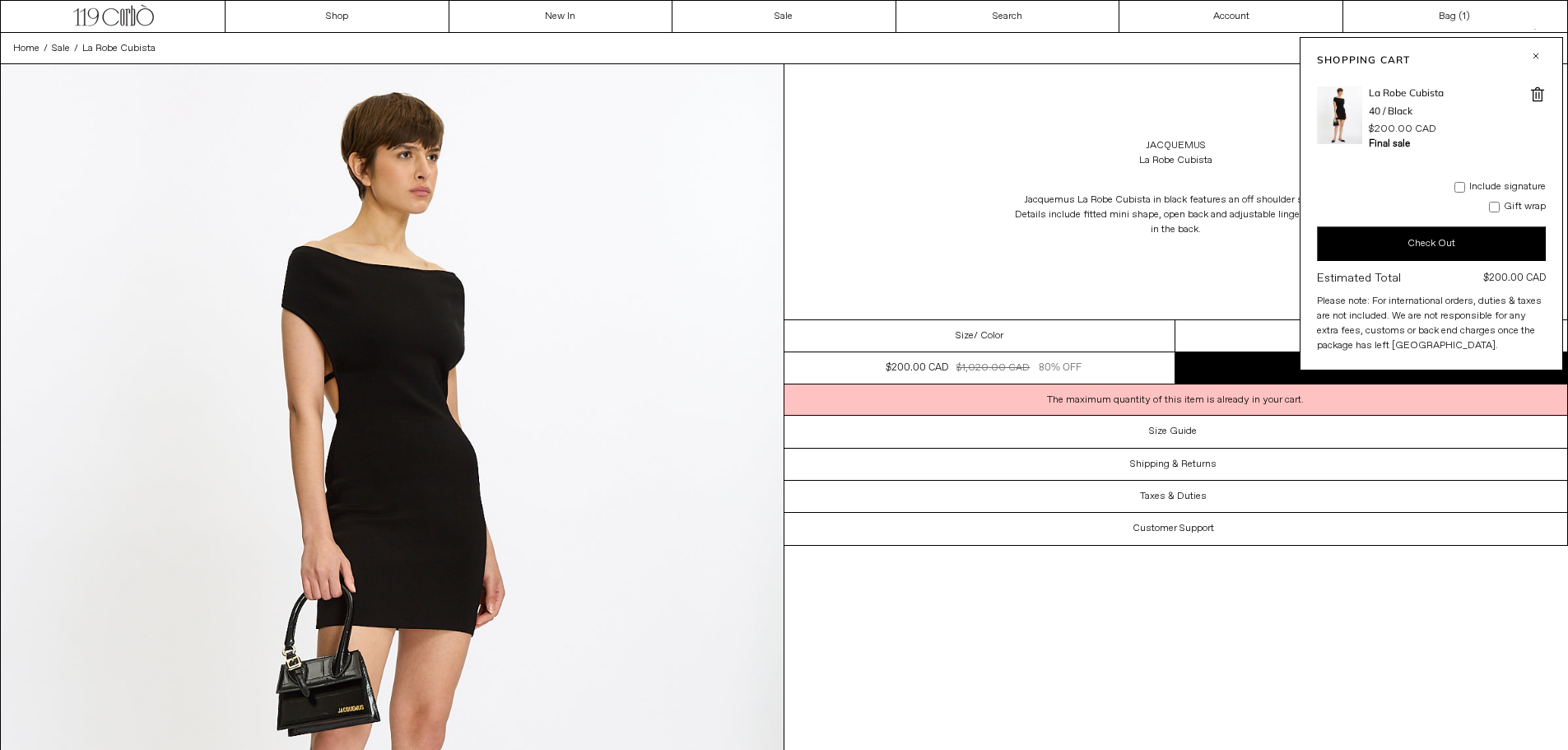
click at [1458, 237] on button "Check Out" at bounding box center [1431, 244] width 229 height 35
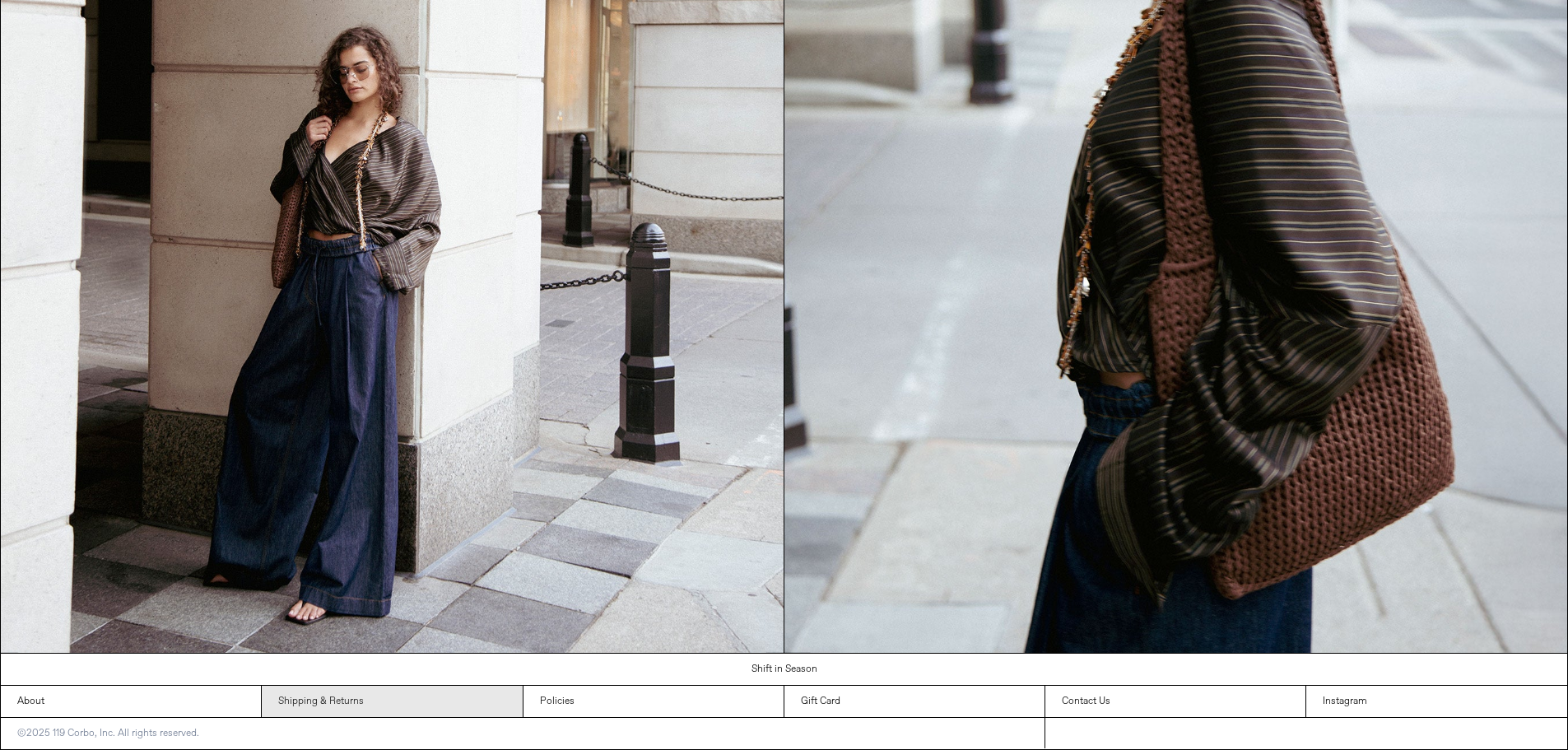
click at [328, 701] on link "Shipping & Returns" at bounding box center [392, 701] width 260 height 31
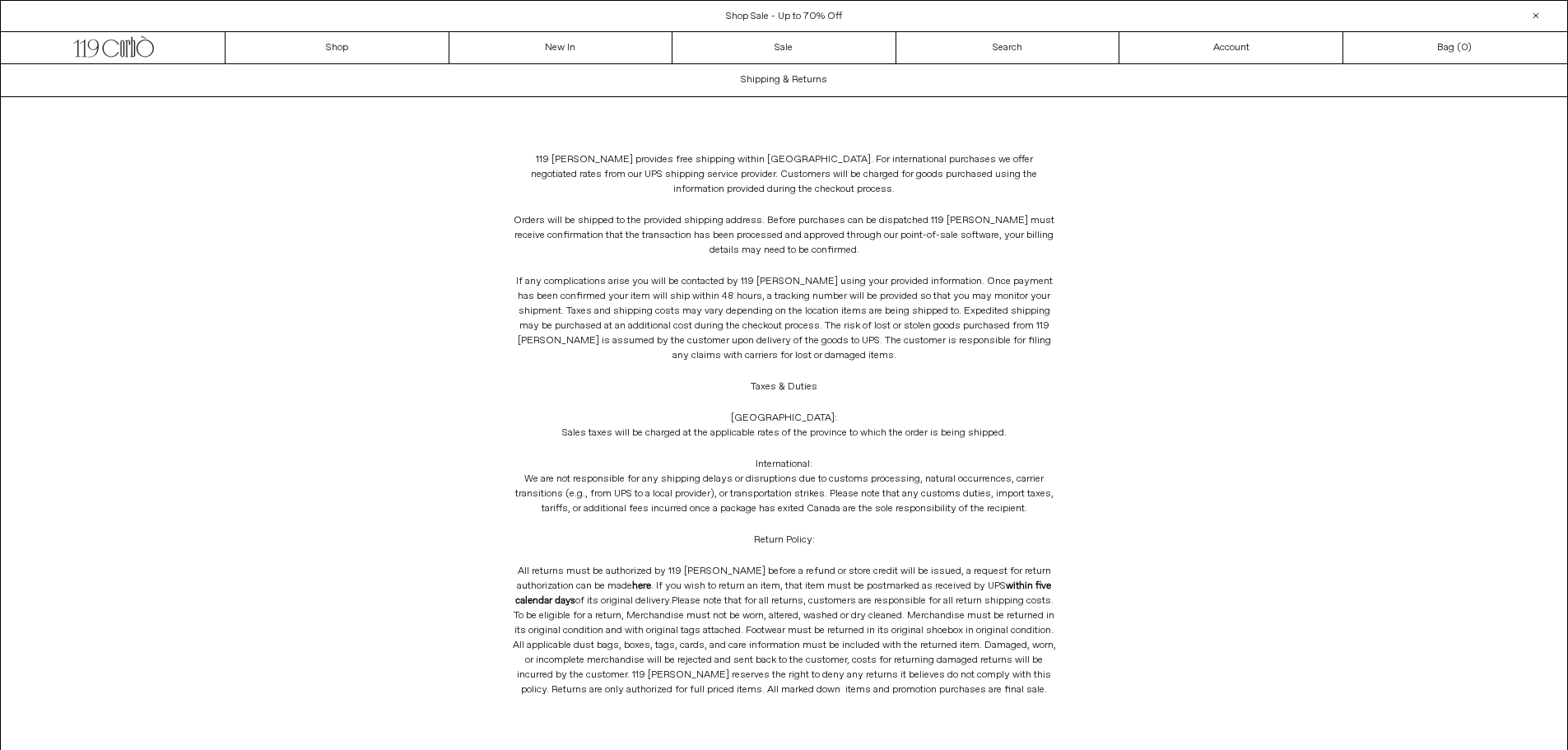
click at [1045, 574] on p "All returns must be authorized by 119 [PERSON_NAME] before a refund or store cr…" at bounding box center [785, 631] width 545 height 149
